Goal: Task Accomplishment & Management: Use online tool/utility

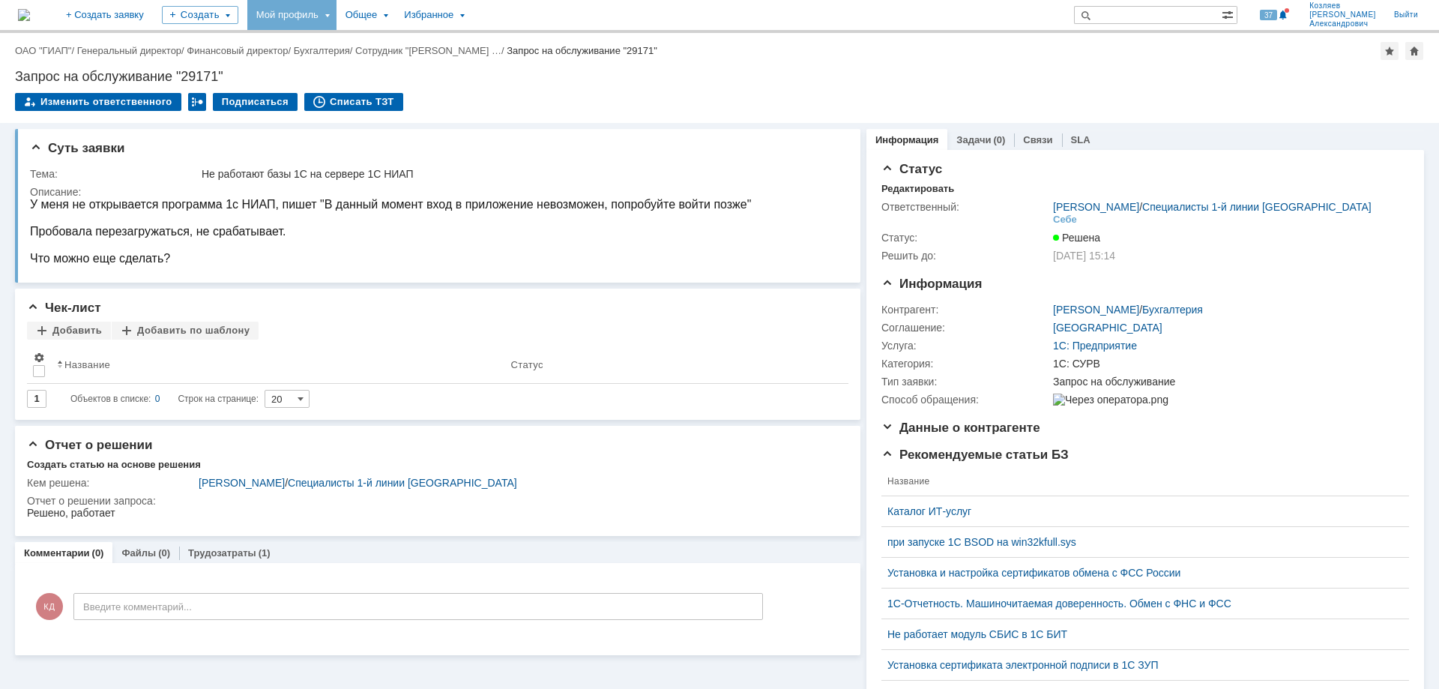
click at [337, 17] on div "Мой профиль" at bounding box center [291, 15] width 89 height 30
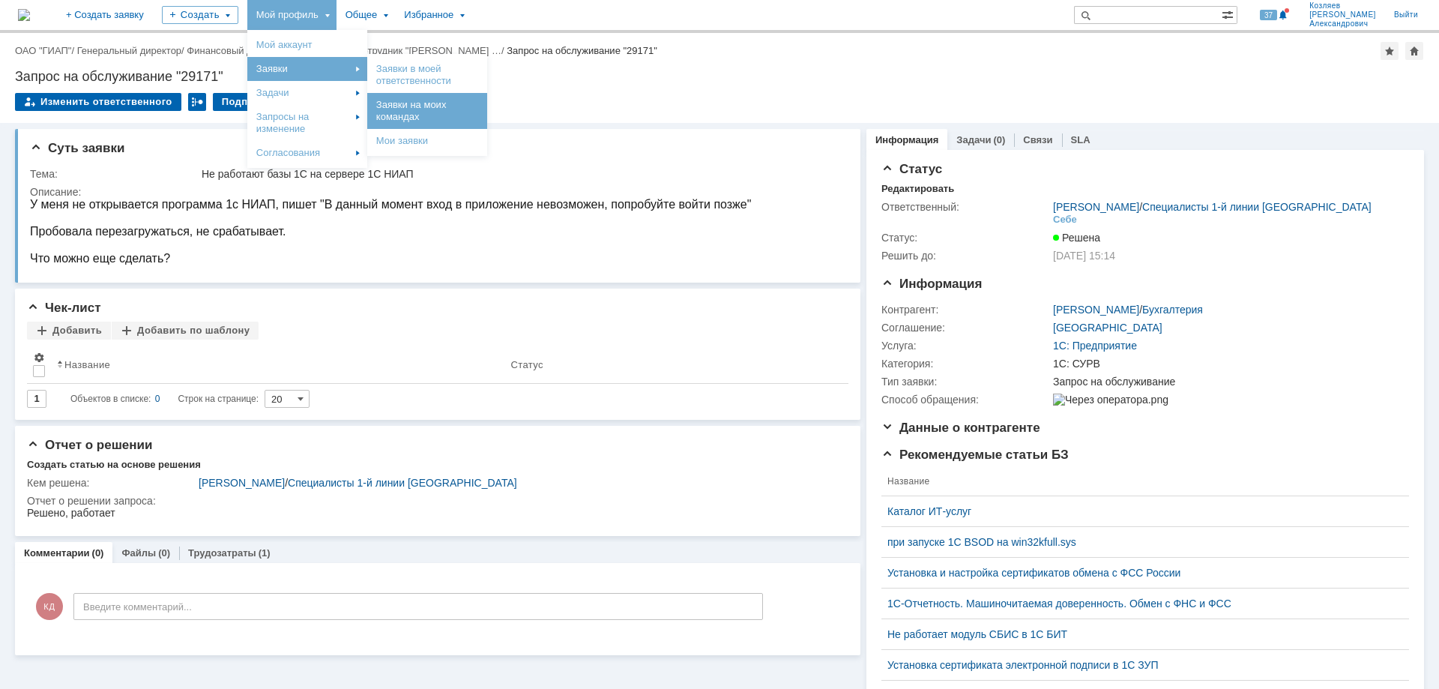
click at [469, 103] on link "Заявки на моих командах" at bounding box center [427, 111] width 114 height 30
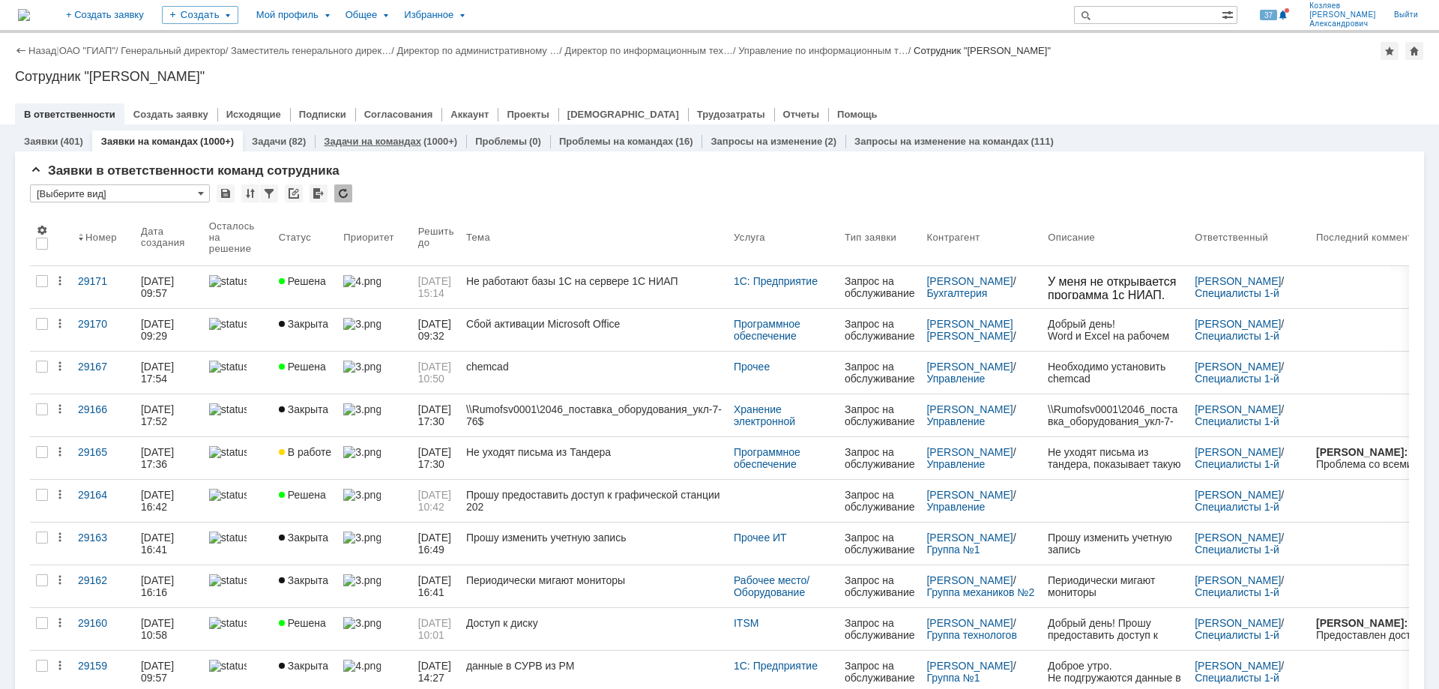
click at [374, 144] on link "Задачи на командах" at bounding box center [372, 141] width 97 height 11
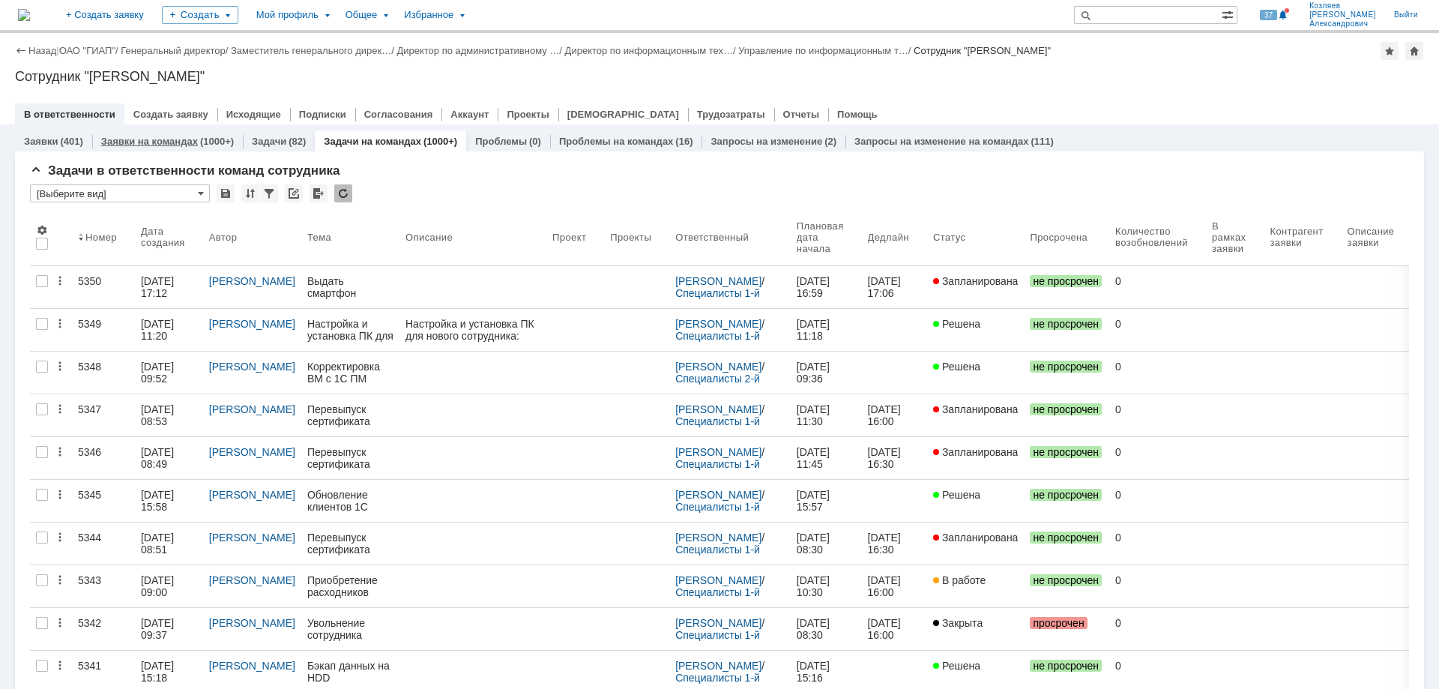
click at [189, 139] on link "Заявки на командах" at bounding box center [149, 141] width 97 height 11
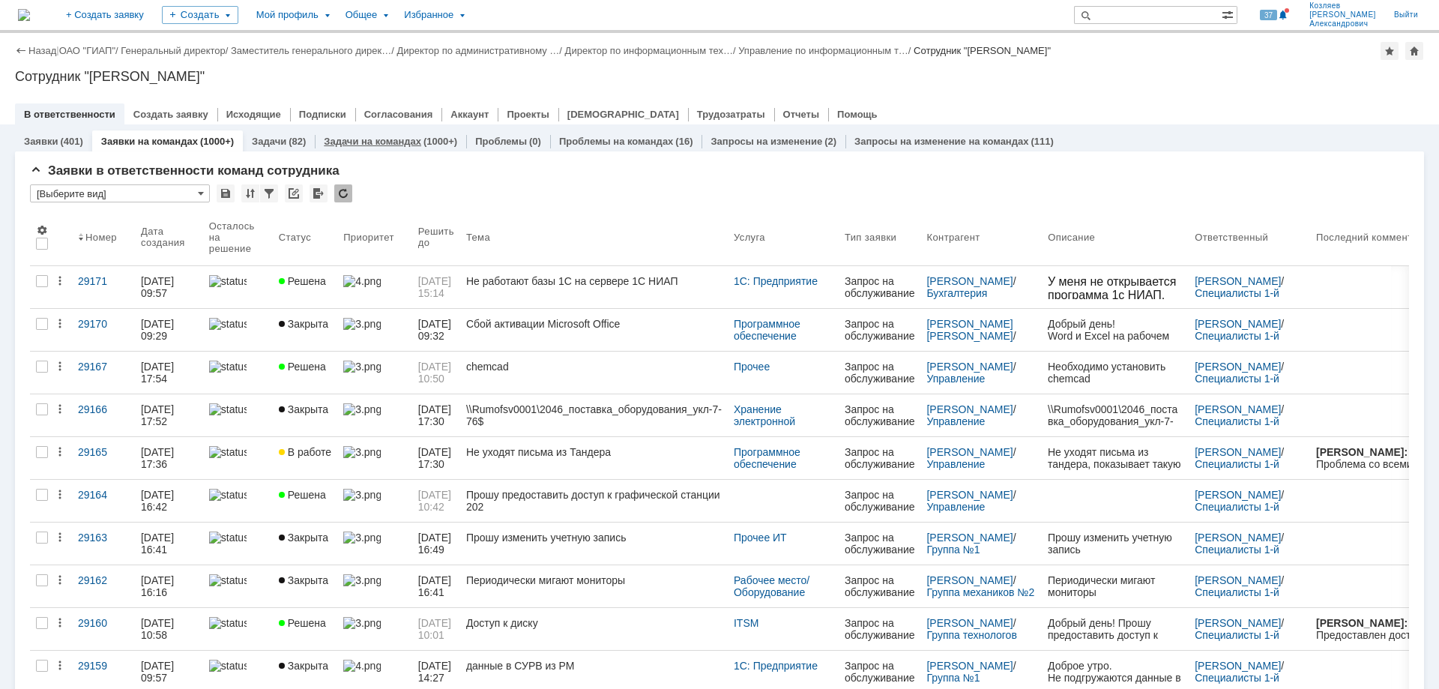
click at [324, 142] on link "Задачи на командах" at bounding box center [372, 141] width 97 height 11
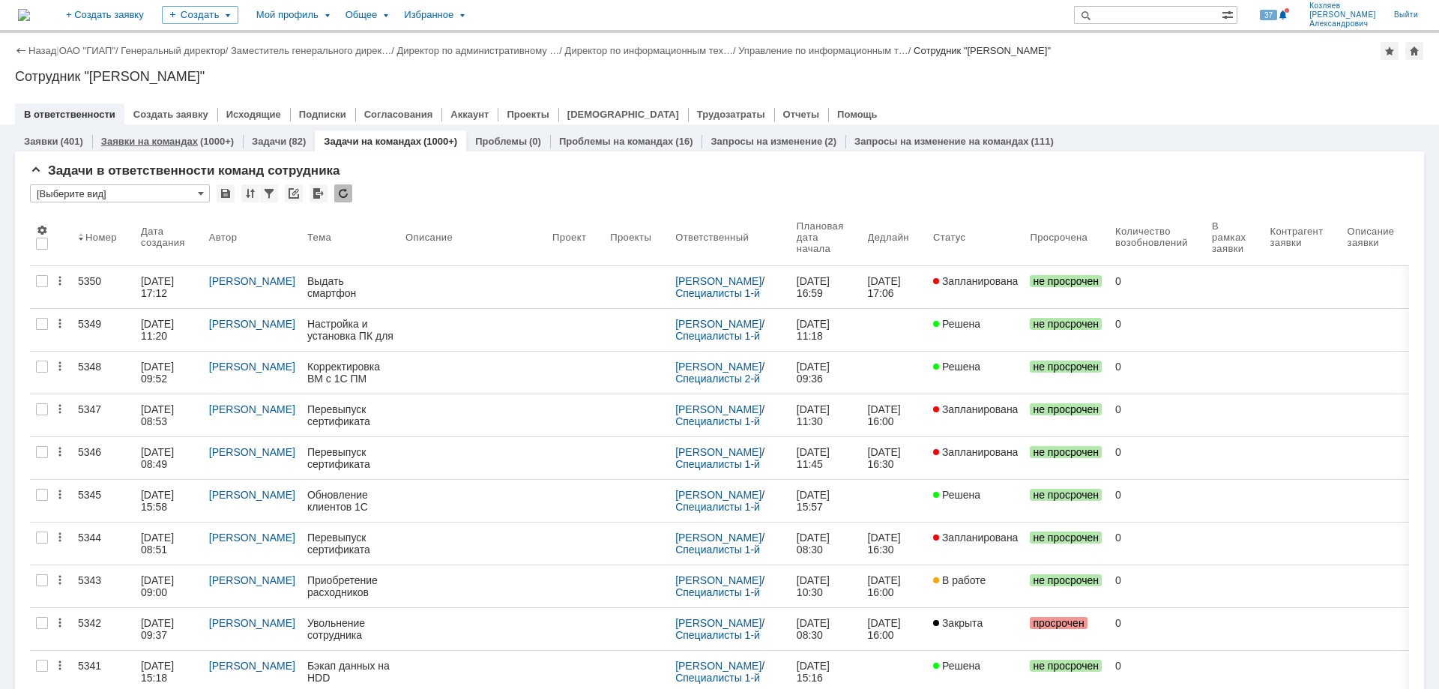
click at [180, 137] on link "Заявки на командах" at bounding box center [149, 141] width 97 height 11
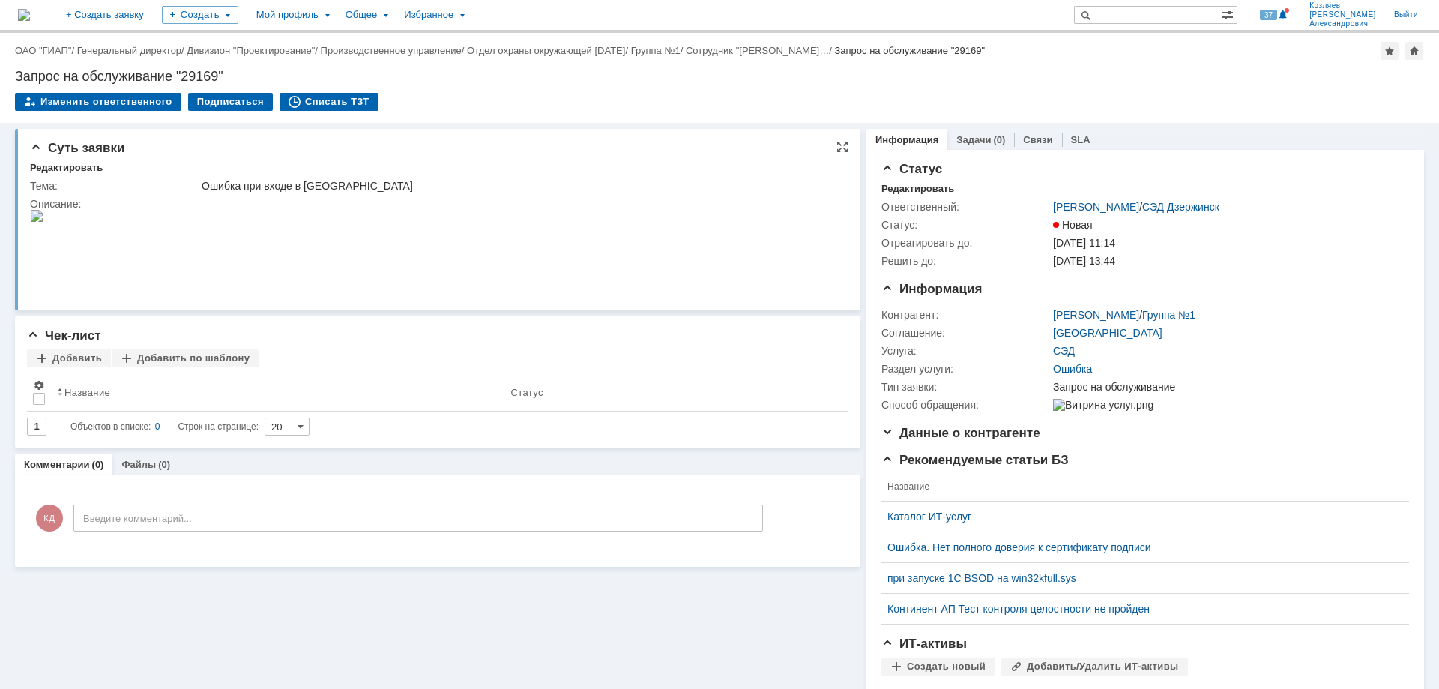
click at [43, 222] on img at bounding box center [36, 216] width 13 height 12
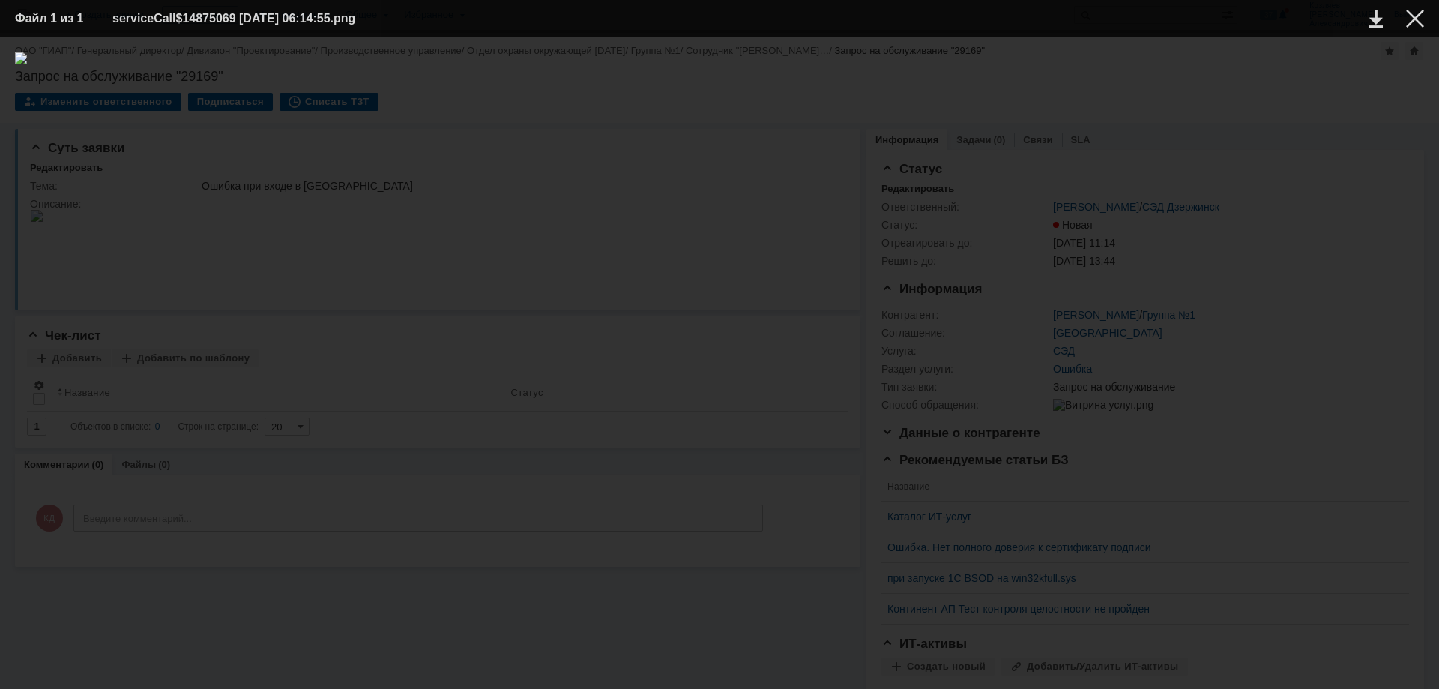
click at [638, 280] on div at bounding box center [719, 362] width 1409 height 621
click at [1261, 456] on div at bounding box center [719, 362] width 1409 height 621
click at [1420, 19] on div at bounding box center [1415, 19] width 18 height 18
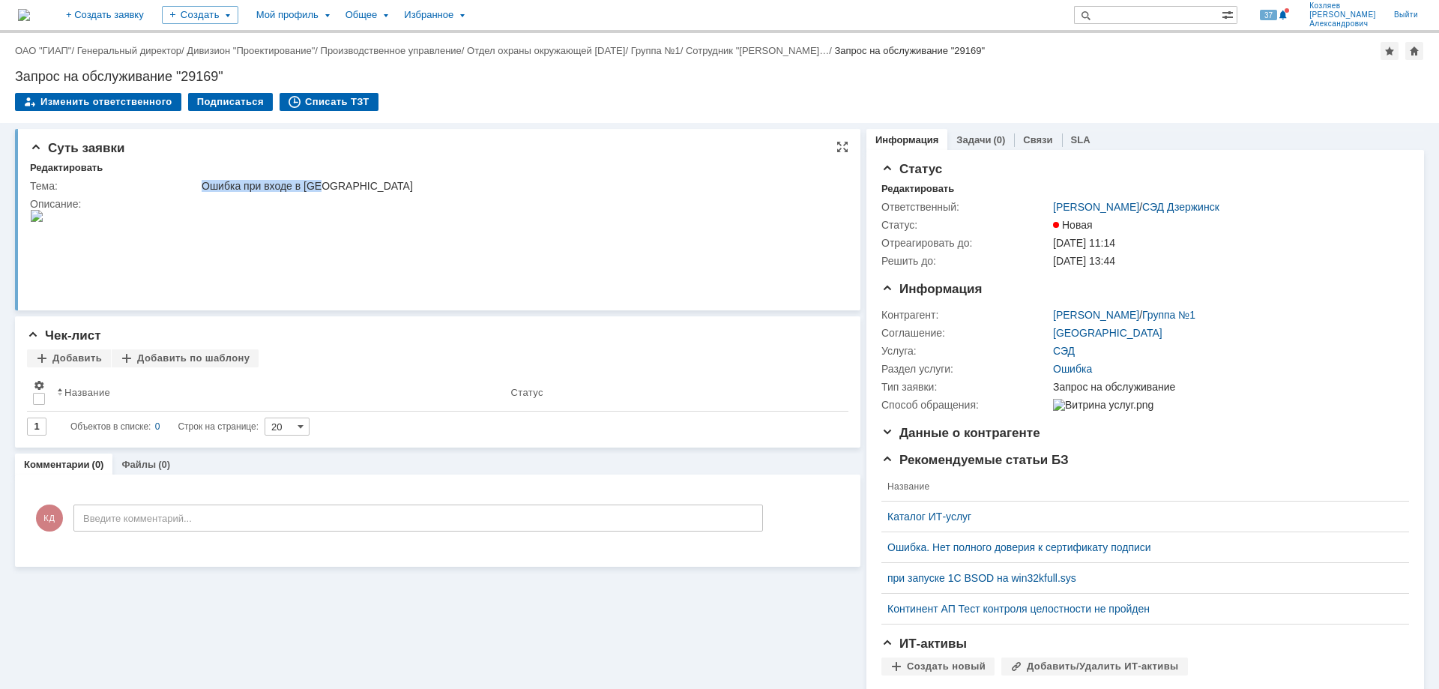
drag, startPoint x: 203, startPoint y: 184, endPoint x: 330, endPoint y: 184, distance: 126.7
click at [330, 184] on div "Ошибка при входе в [GEOGRAPHIC_DATA]" at bounding box center [520, 186] width 636 height 12
drag, startPoint x: 1280, startPoint y: 314, endPoint x: 988, endPoint y: 321, distance: 292.4
click at [988, 321] on tr "Контрагент: [PERSON_NAME] / Группа №1" at bounding box center [1142, 315] width 522 height 18
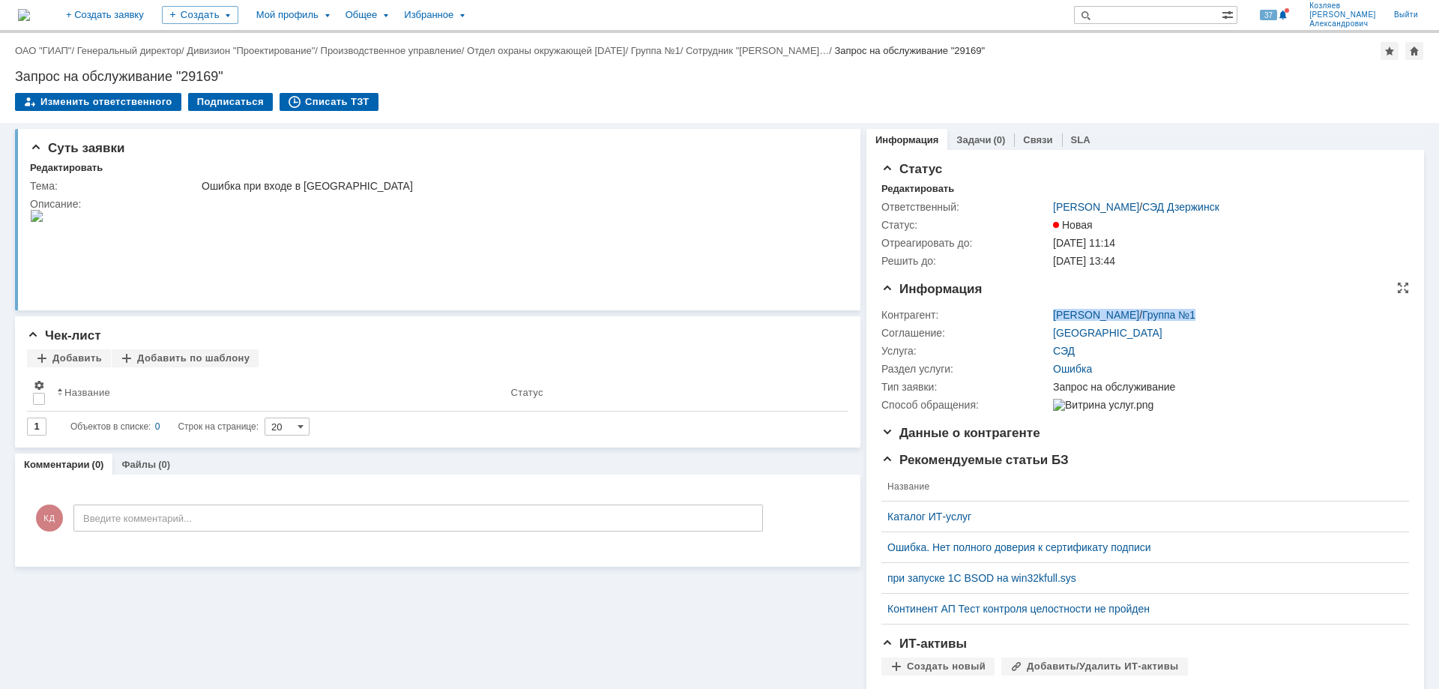
copy tr "[PERSON_NAME] / Группа №1"
